Goal: Information Seeking & Learning: Learn about a topic

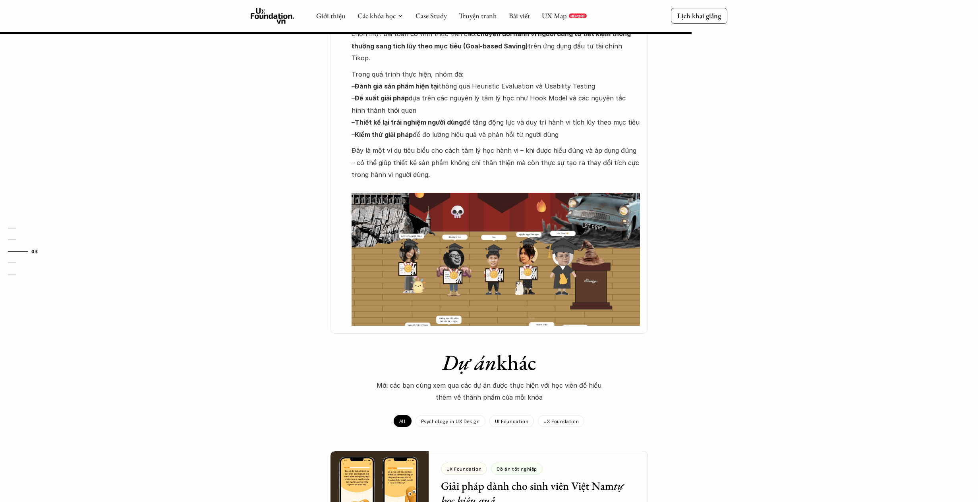
scroll to position [663, 0]
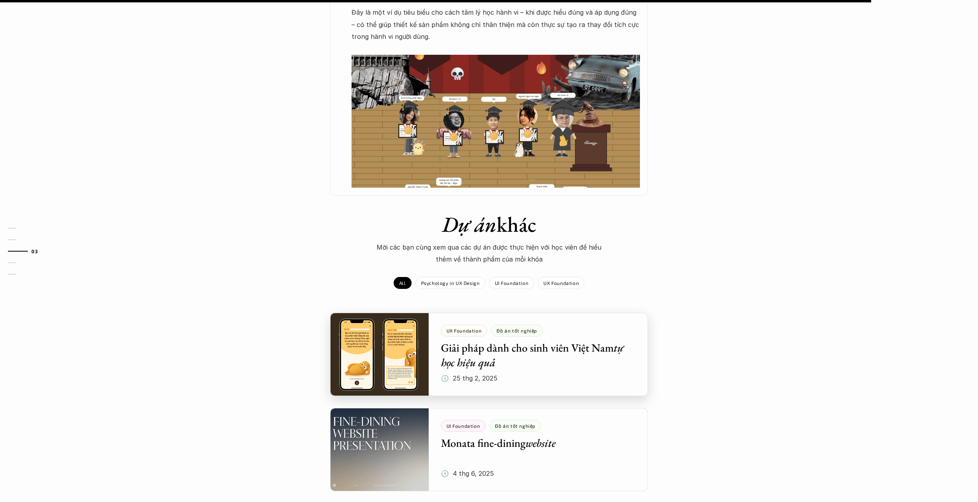
click at [608, 313] on div at bounding box center [489, 354] width 318 height 83
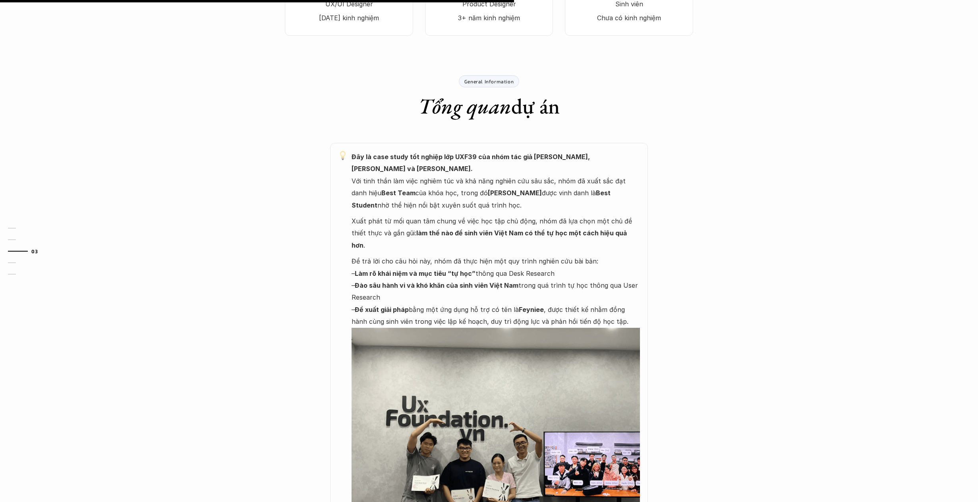
scroll to position [712, 0]
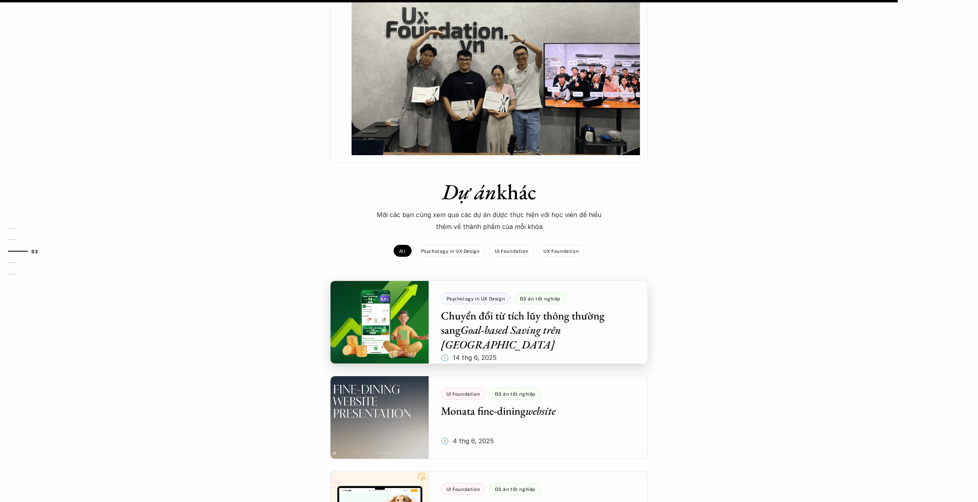
click at [510, 311] on div at bounding box center [489, 322] width 318 height 83
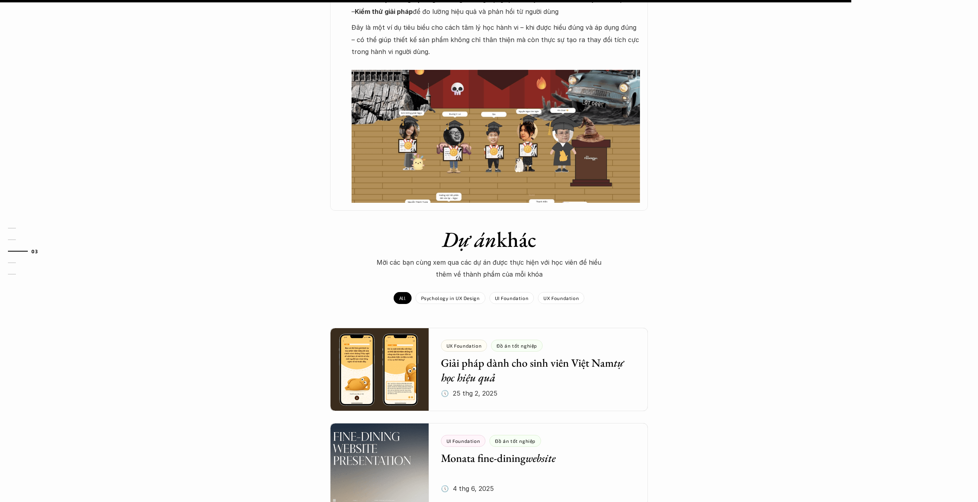
scroll to position [752, 0]
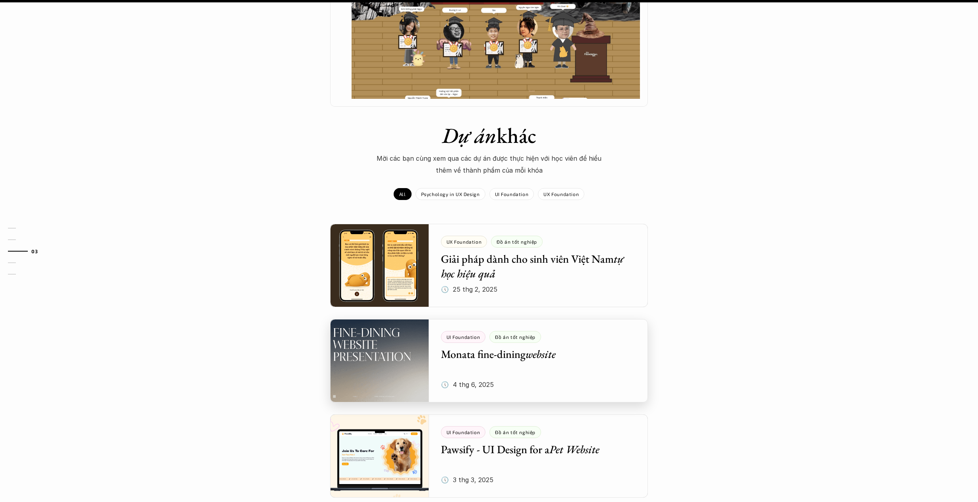
click at [593, 319] on div at bounding box center [489, 360] width 318 height 83
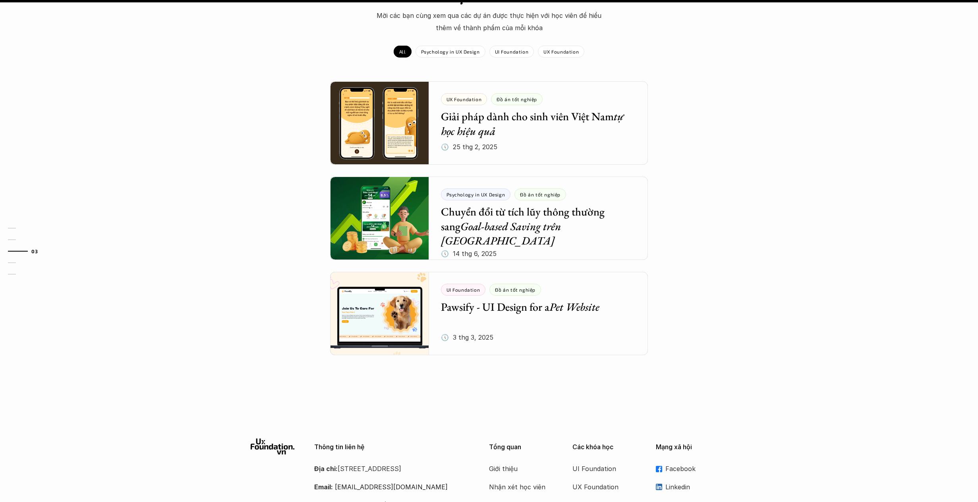
scroll to position [855, 0]
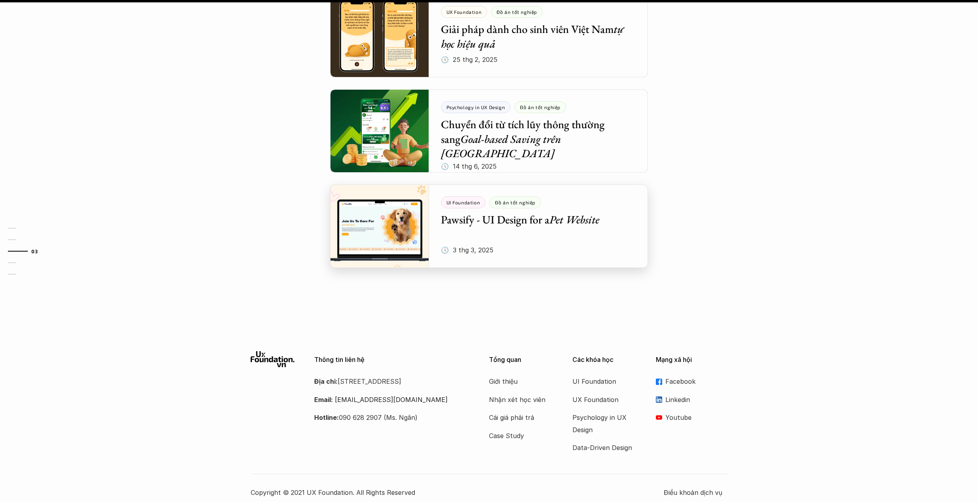
click at [574, 236] on div at bounding box center [489, 226] width 318 height 83
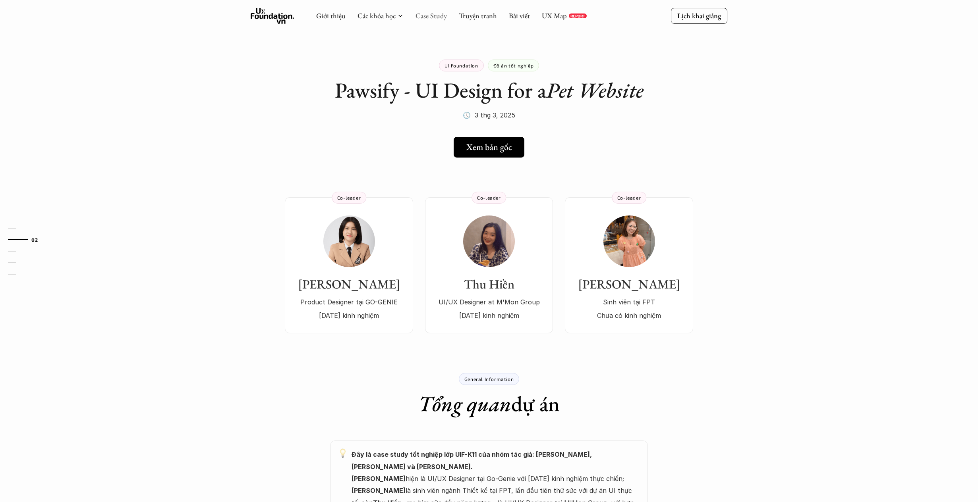
click at [434, 16] on link "Case Study" at bounding box center [430, 15] width 31 height 9
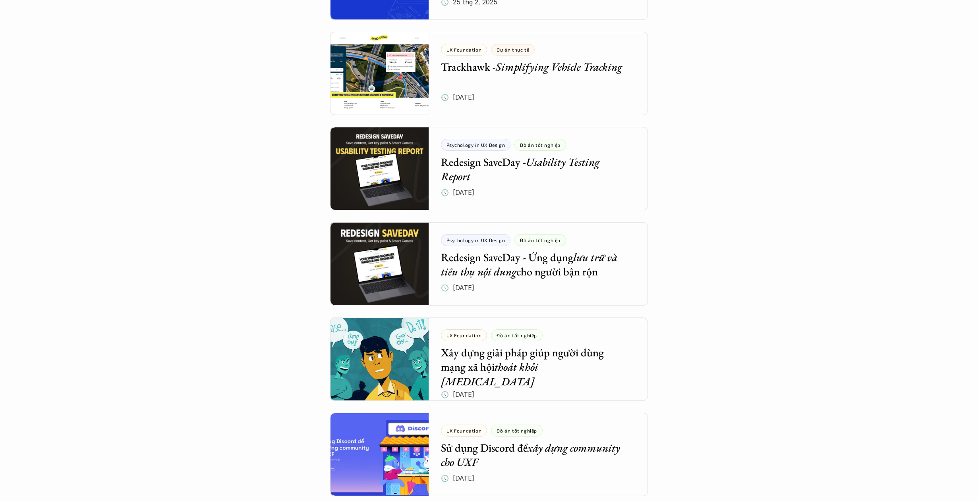
scroll to position [738, 0]
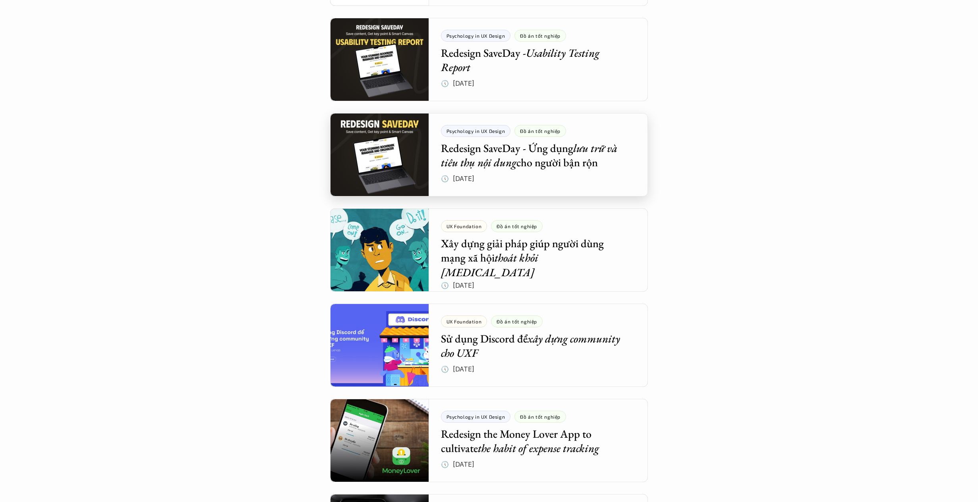
click at [584, 158] on div at bounding box center [489, 154] width 318 height 83
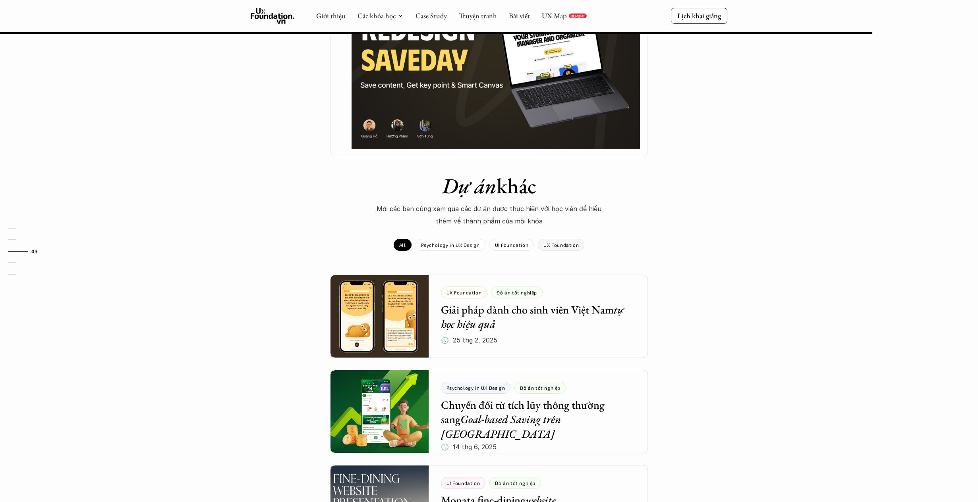
scroll to position [738, 0]
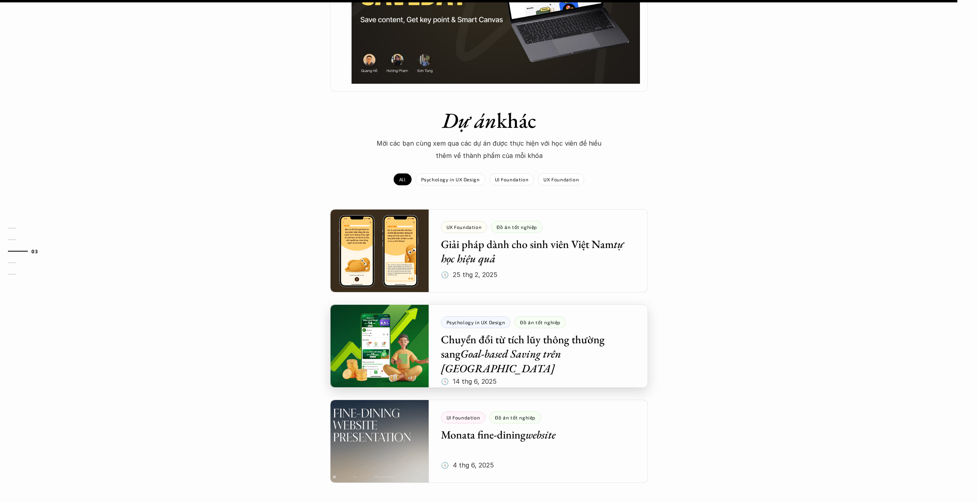
click at [575, 345] on div at bounding box center [489, 346] width 318 height 83
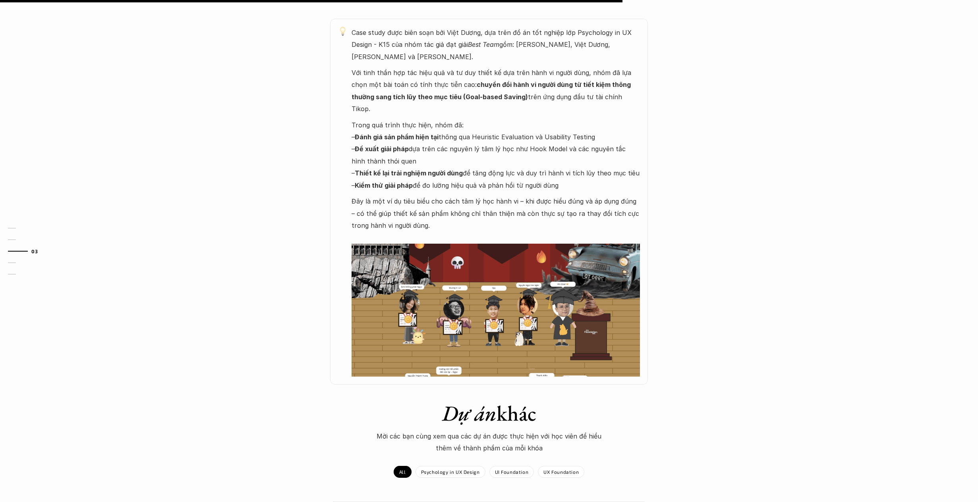
scroll to position [739, 0]
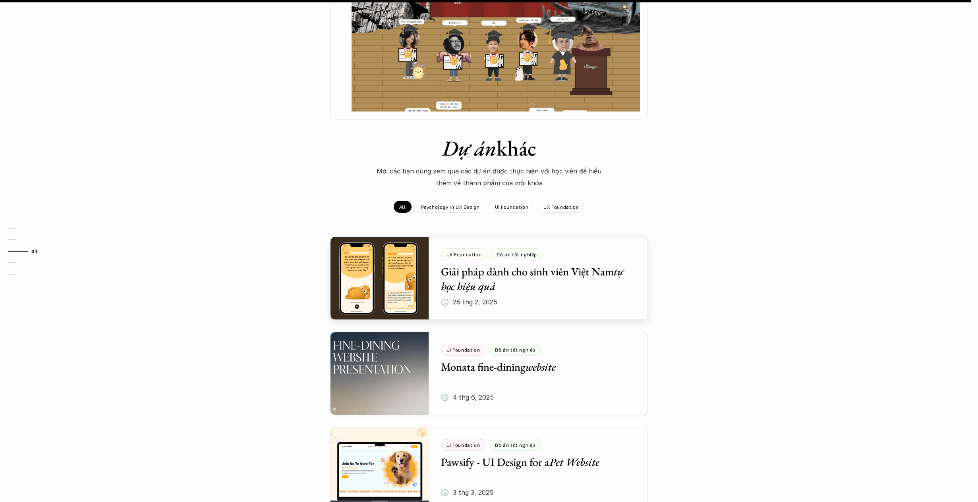
click at [580, 256] on div at bounding box center [489, 278] width 318 height 83
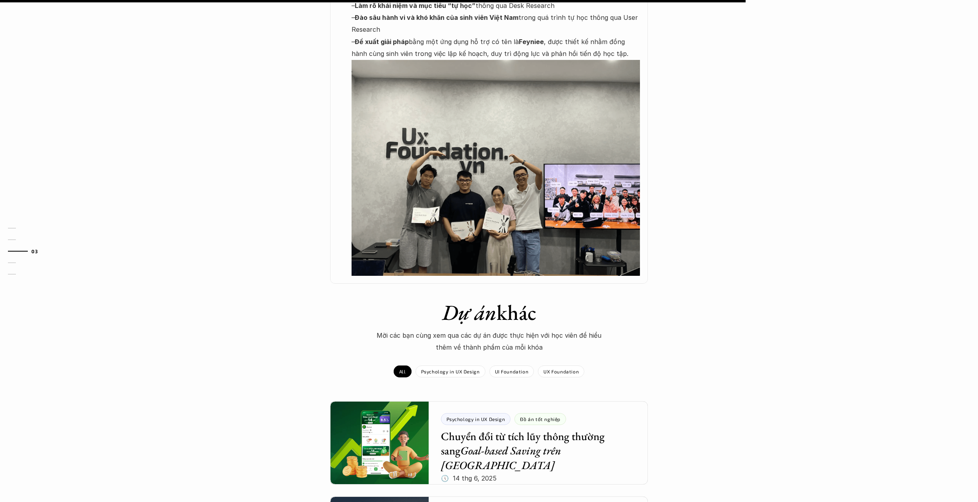
scroll to position [945, 0]
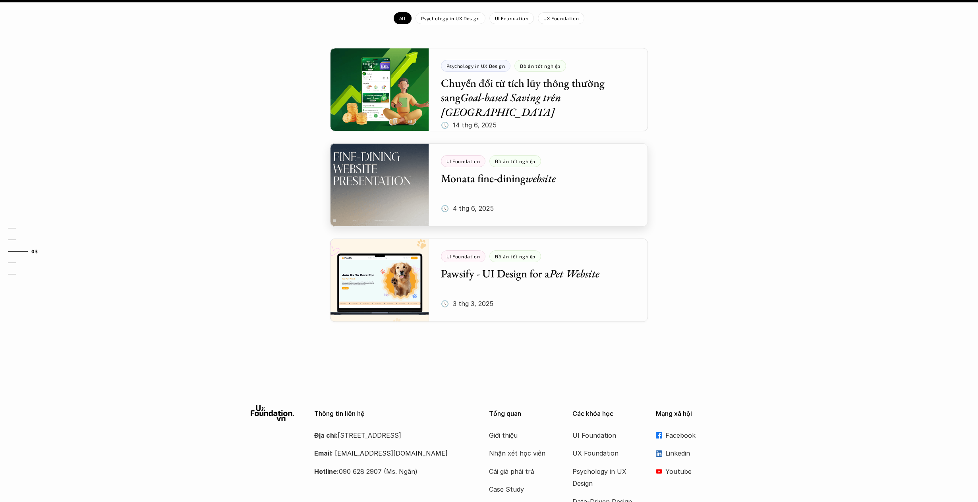
click at [567, 148] on div at bounding box center [489, 184] width 318 height 83
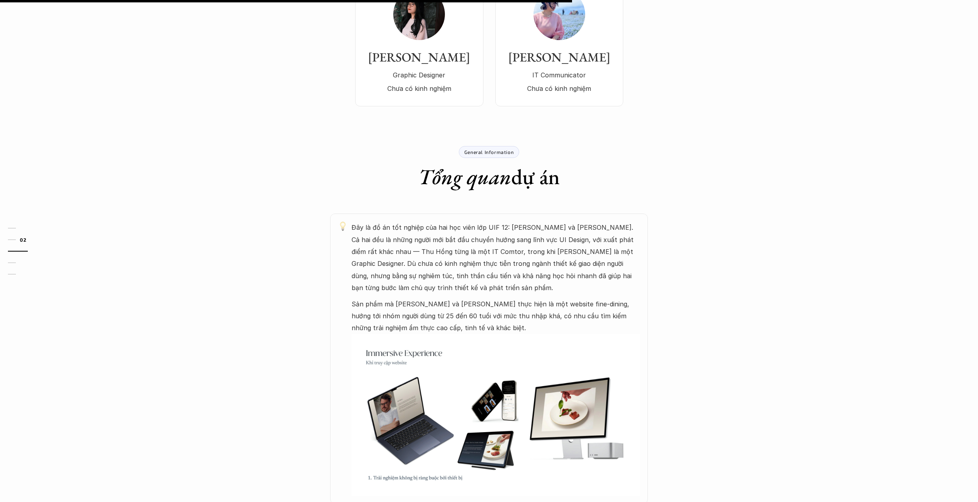
scroll to position [35, 0]
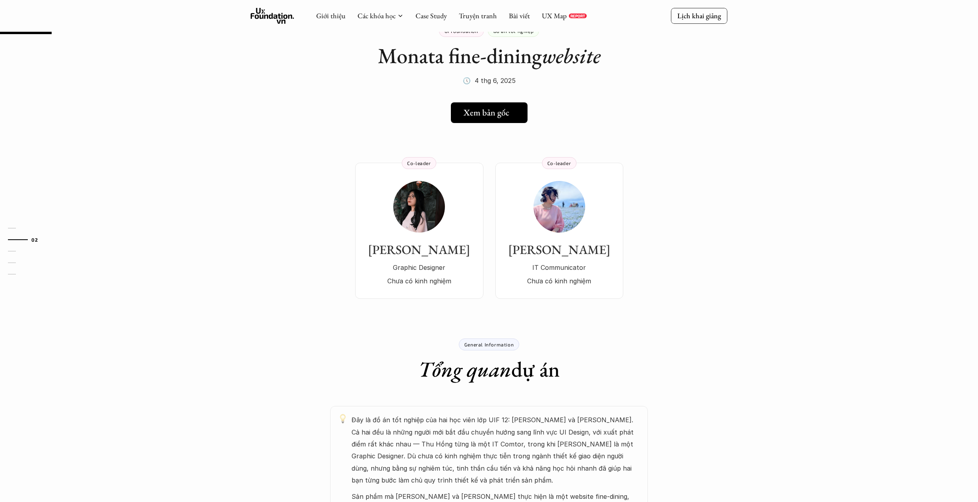
click at [500, 106] on link "Xem bản gốc" at bounding box center [489, 112] width 77 height 21
